Goal: Task Accomplishment & Management: Use online tool/utility

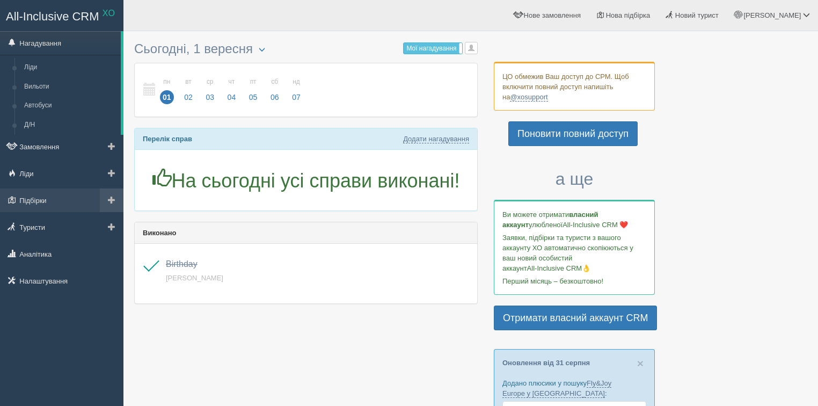
click at [106, 198] on link at bounding box center [112, 200] width 24 height 24
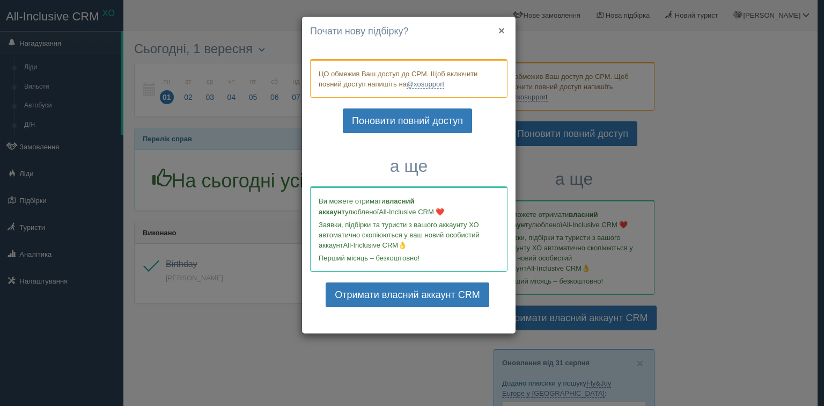
click at [501, 31] on button "×" at bounding box center [502, 30] width 6 height 11
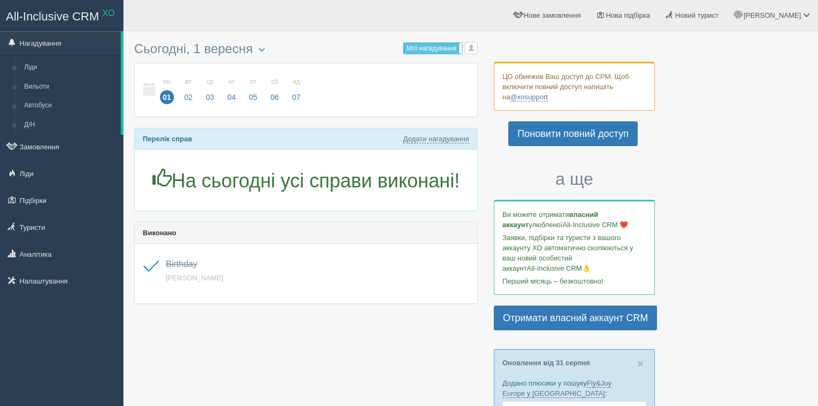
click at [704, 375] on div at bounding box center [470, 398] width 673 height 724
click at [785, 268] on div at bounding box center [470, 398] width 673 height 724
click at [110, 196] on span at bounding box center [112, 200] width 8 height 8
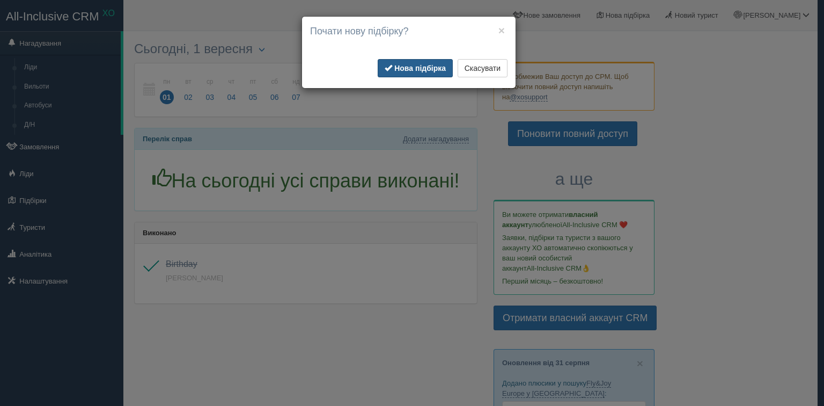
click at [411, 67] on b "Нова підбірка" at bounding box center [420, 68] width 52 height 9
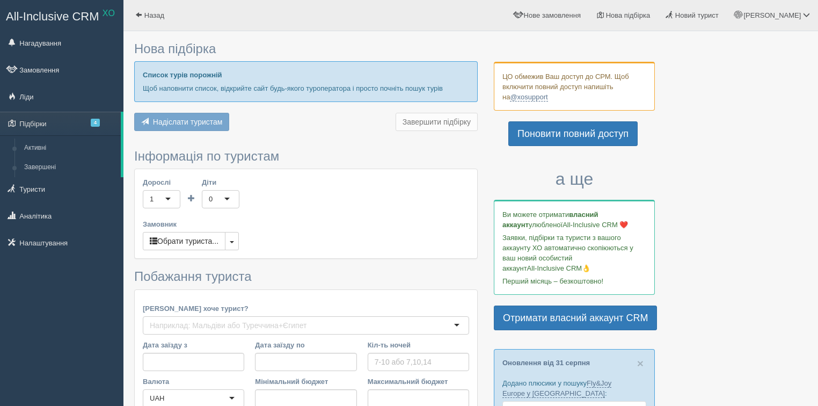
type input "4-5"
type input "7000"
type input "15100"
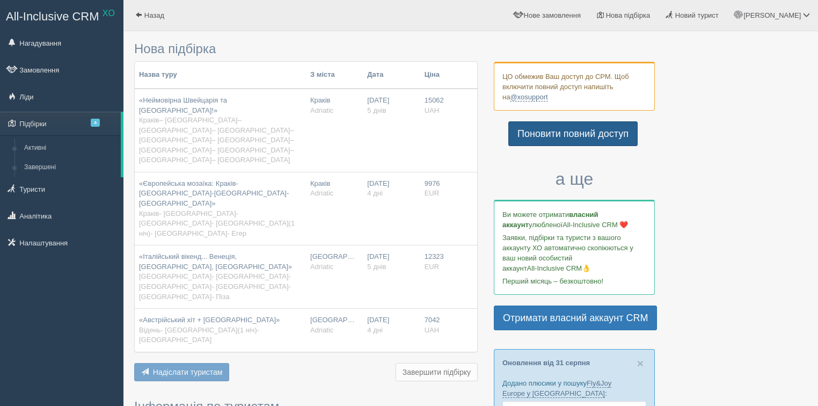
click at [564, 130] on link "Поновити повний доступ" at bounding box center [572, 133] width 129 height 25
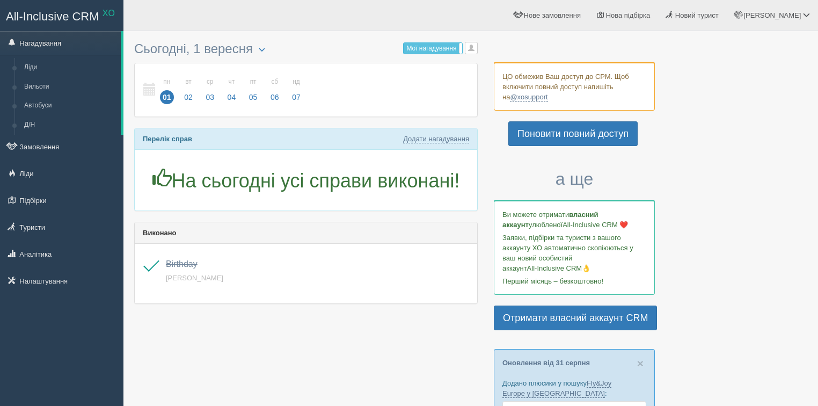
click at [767, 94] on div at bounding box center [470, 398] width 673 height 724
